Goal: Find specific page/section: Find specific page/section

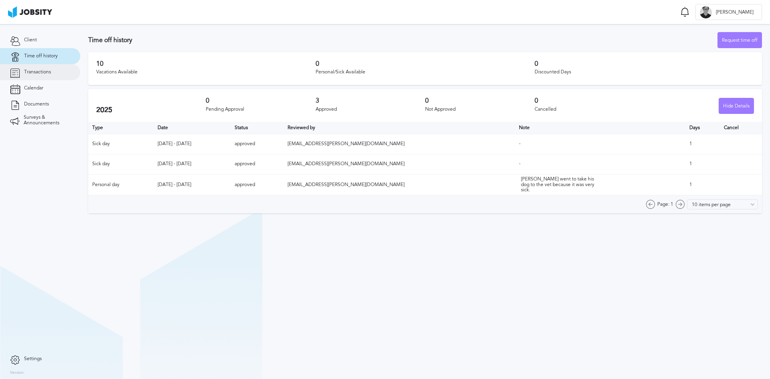
click at [37, 71] on span "Transactions" at bounding box center [37, 72] width 27 height 6
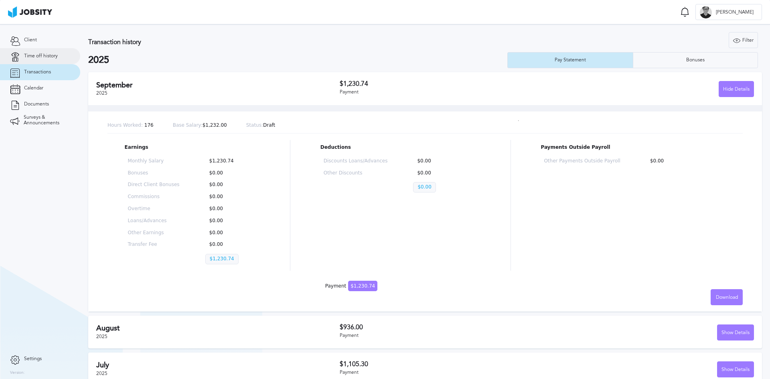
click at [52, 54] on span "Time off history" at bounding box center [41, 56] width 34 height 6
